Goal: Find specific page/section: Find specific page/section

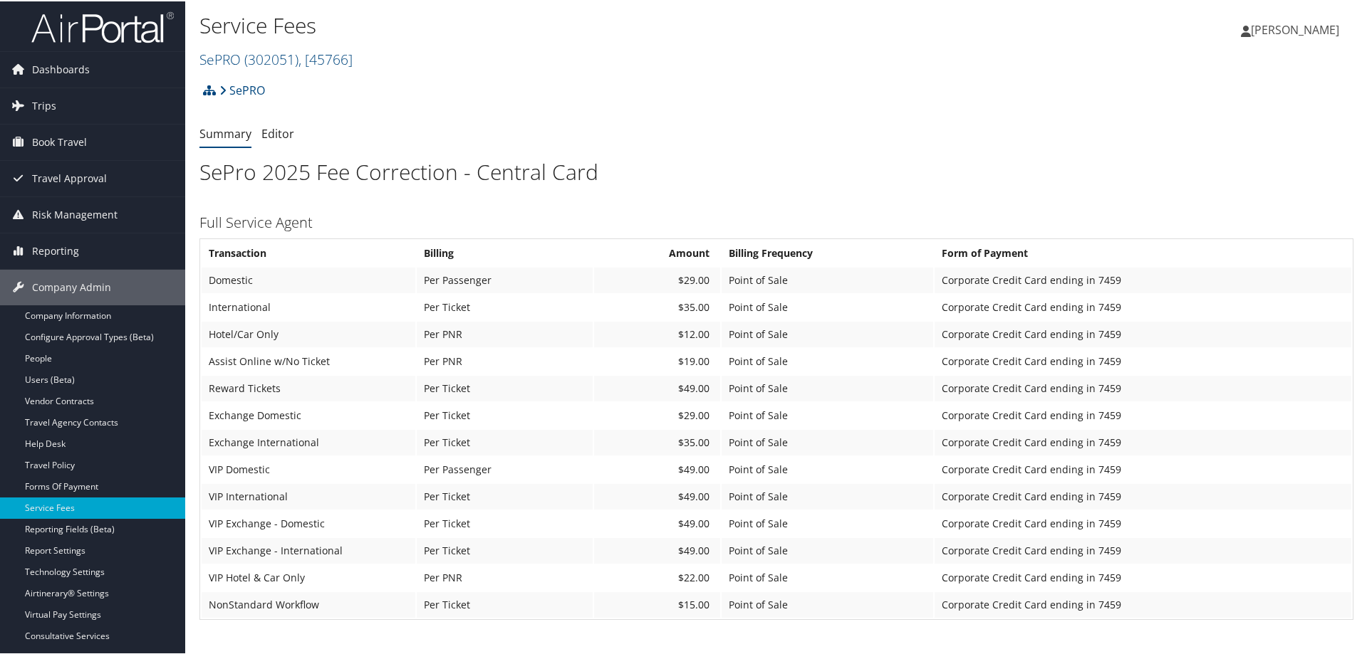
click at [273, 70] on div "Service Fees SePRO ( 302051 ) , [ 45766 ] Merit Medical, [1510] Fortis Solution…" at bounding box center [583, 41] width 769 height 68
click at [273, 53] on span "( 302051 )" at bounding box center [271, 57] width 54 height 19
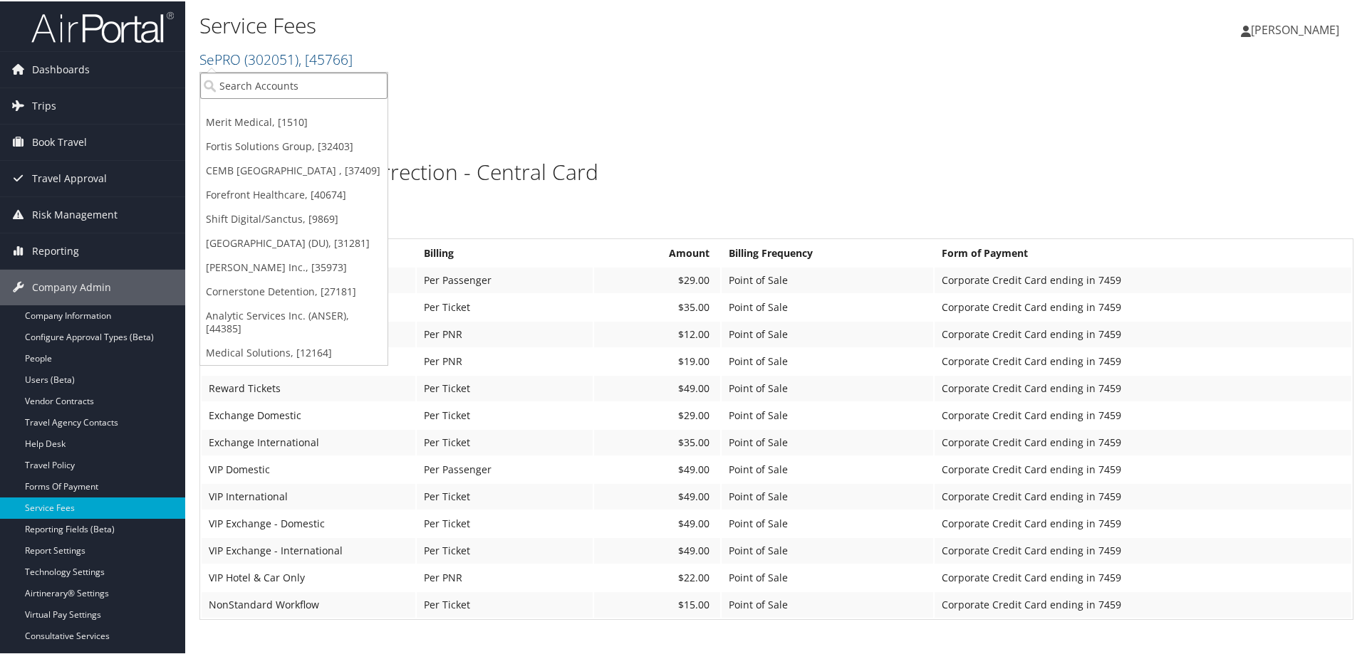
click at [260, 84] on input "search" at bounding box center [293, 84] width 187 height 26
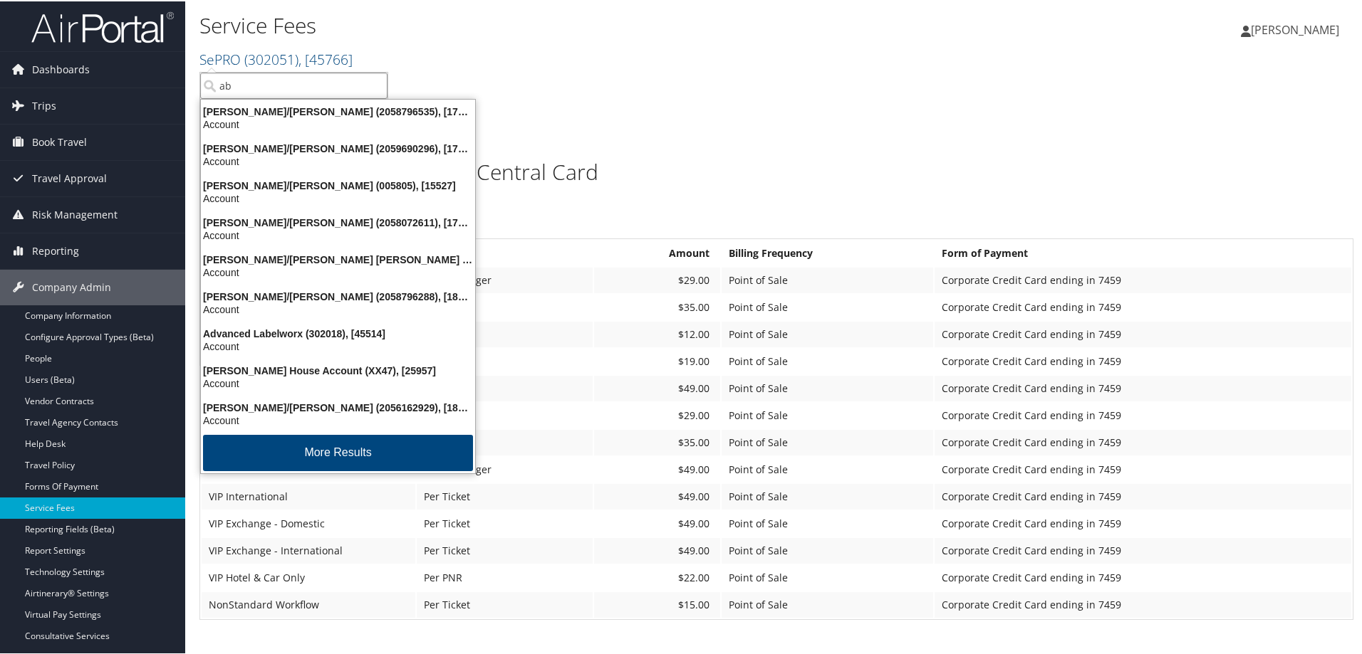
type input "abi"
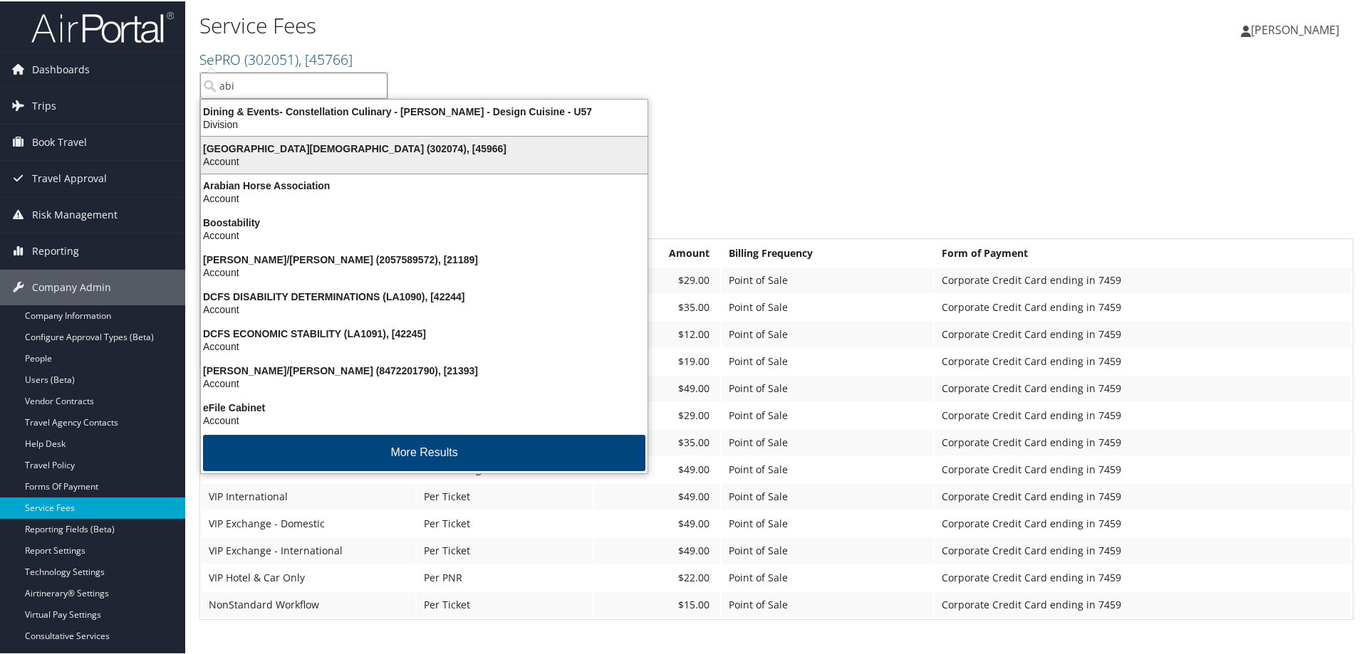
click at [288, 164] on div "Account" at bounding box center [424, 160] width 464 height 13
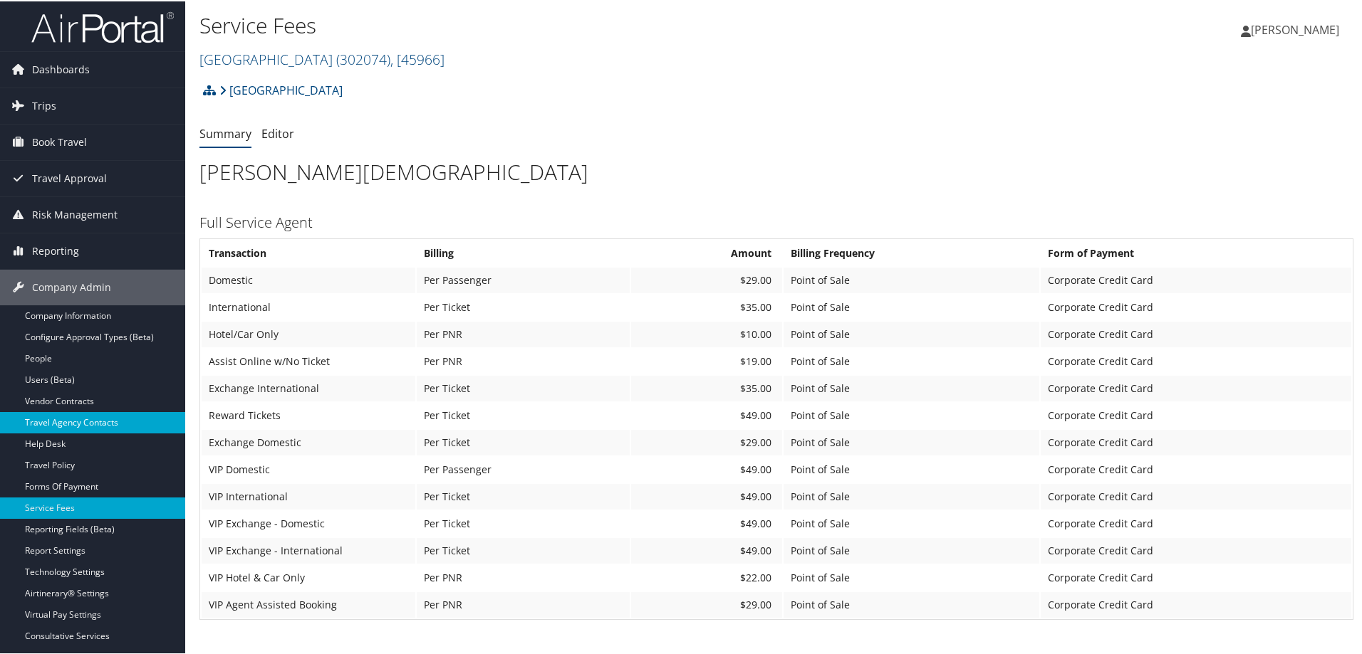
click at [112, 424] on link "Travel Agency Contacts" at bounding box center [92, 421] width 185 height 21
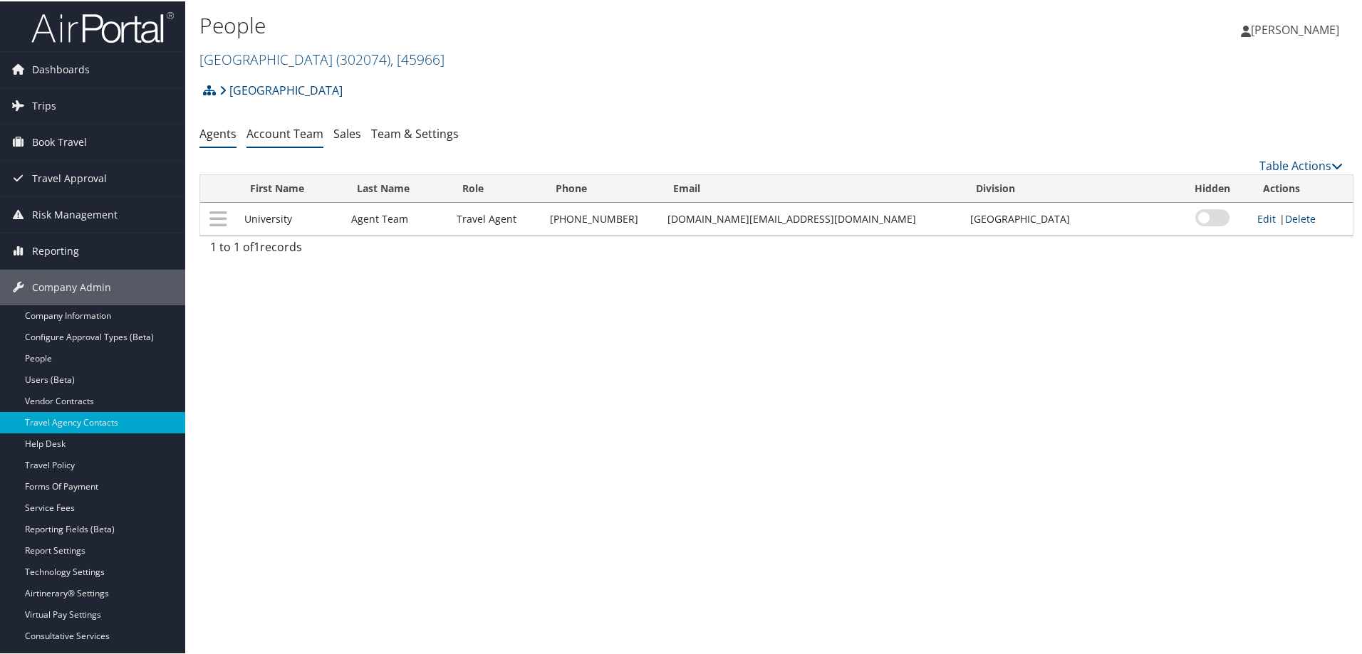
click at [311, 143] on li "Account Team" at bounding box center [284, 133] width 77 height 26
click at [268, 136] on link "Account Team" at bounding box center [284, 133] width 77 height 16
